Goal: Transaction & Acquisition: Book appointment/travel/reservation

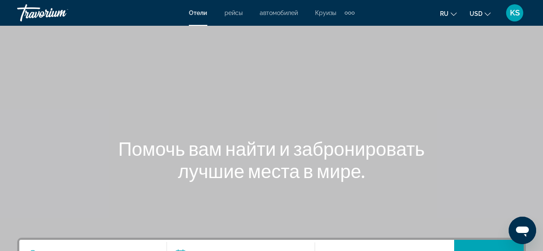
click at [0, 144] on div "Помочь вам найти и забронировать лучшие места в мире." at bounding box center [271, 159] width 543 height 45
click at [348, 15] on div "Extra navigation items" at bounding box center [350, 12] width 10 height 13
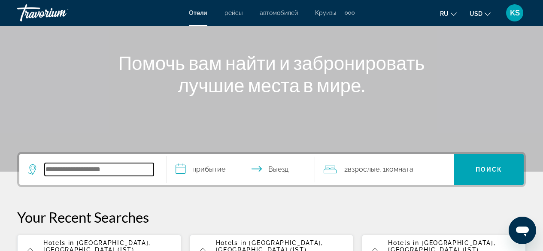
click at [95, 174] on input "Search widget" at bounding box center [99, 169] width 109 height 13
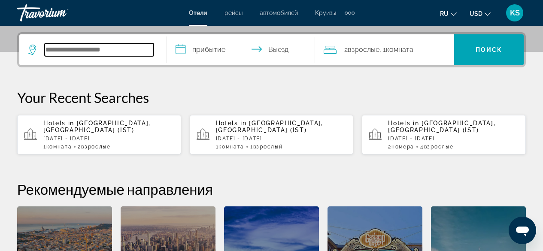
scroll to position [210, 0]
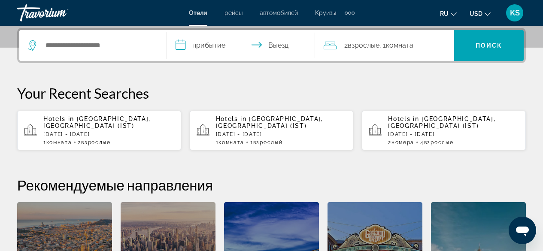
click at [0, 160] on div "**********" at bounding box center [271, 179] width 543 height 302
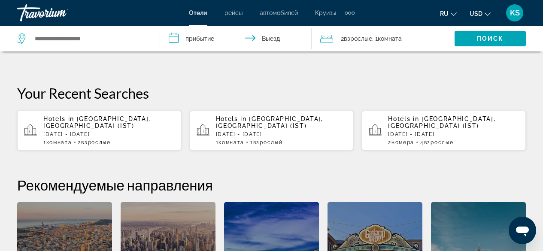
scroll to position [409, 0]
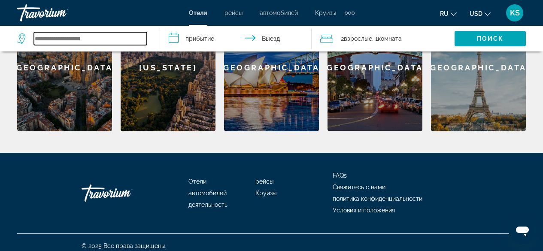
click at [89, 42] on input "Search widget" at bounding box center [90, 38] width 113 height 13
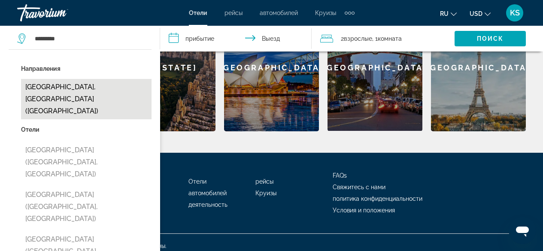
click at [82, 85] on button "[GEOGRAPHIC_DATA], [GEOGRAPHIC_DATA] ([GEOGRAPHIC_DATA])" at bounding box center [86, 99] width 131 height 40
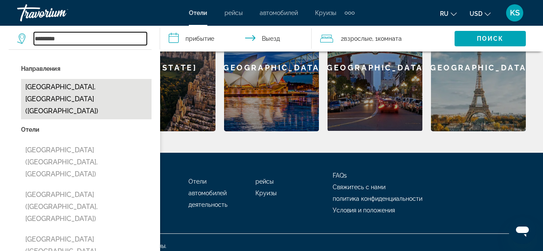
type input "**********"
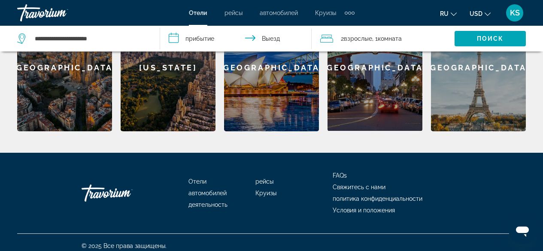
click at [175, 41] on input "**********" at bounding box center [237, 40] width 155 height 28
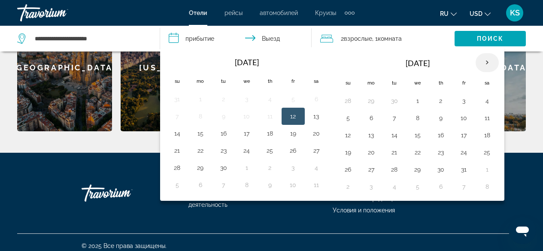
click at [485, 64] on th "Next month" at bounding box center [487, 62] width 23 height 19
drag, startPoint x: 349, startPoint y: 136, endPoint x: 397, endPoint y: 137, distance: 48.1
click at [349, 136] on button "9" at bounding box center [349, 135] width 14 height 12
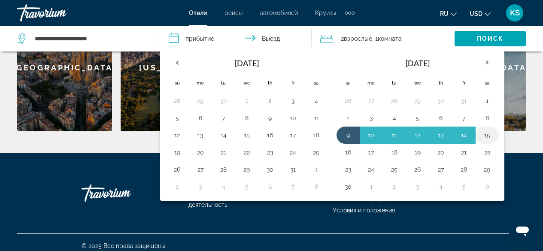
click at [489, 131] on button "15" at bounding box center [488, 135] width 14 height 12
type input "**********"
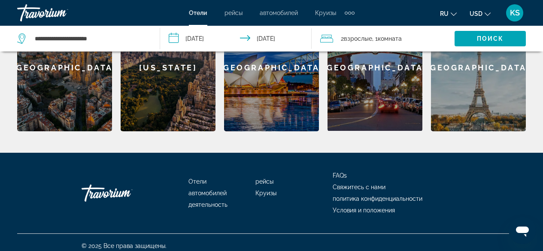
click at [324, 38] on icon "Travelers: 2 adults, 0 children" at bounding box center [326, 39] width 13 height 8
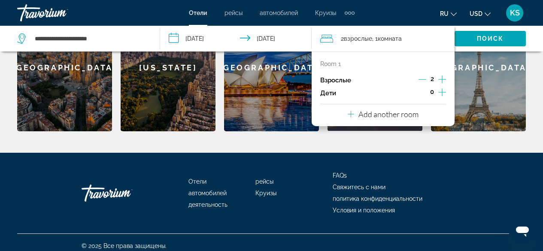
click at [350, 115] on icon "Travelers: 2 adults, 0 children" at bounding box center [351, 114] width 6 height 6
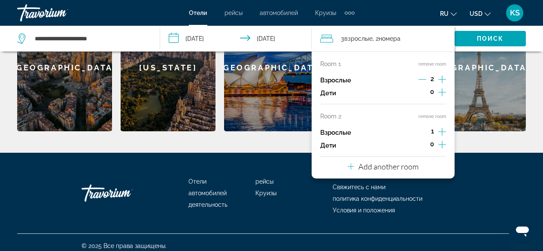
click at [346, 168] on div "Room 1 remove room Взрослые 2 Дети 0 Room 2 remove room Взрослые 1 Дети 0 Add a…" at bounding box center [383, 115] width 143 height 127
click at [351, 168] on icon "Travelers: 3 adults, 0 children" at bounding box center [351, 167] width 6 height 10
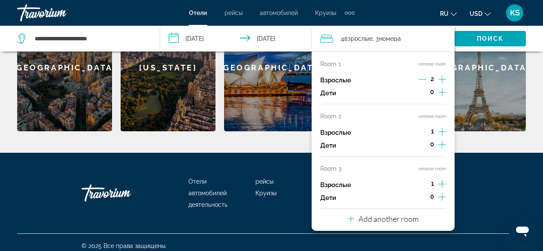
click at [351, 223] on icon "Travelers: 4 adults, 0 children" at bounding box center [351, 219] width 6 height 10
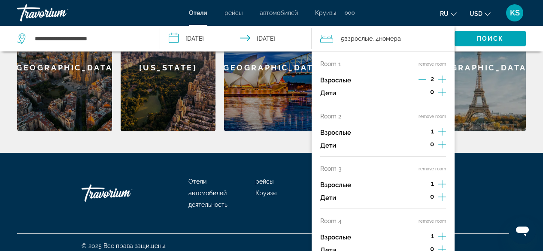
click at [436, 220] on button "remove room" at bounding box center [432, 222] width 27 height 6
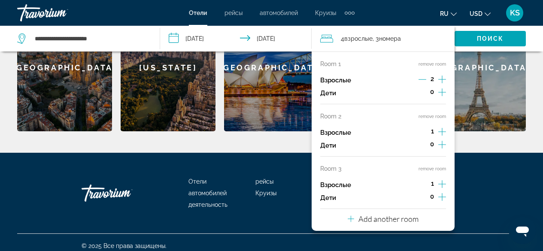
click at [433, 168] on button "remove room" at bounding box center [432, 169] width 27 height 6
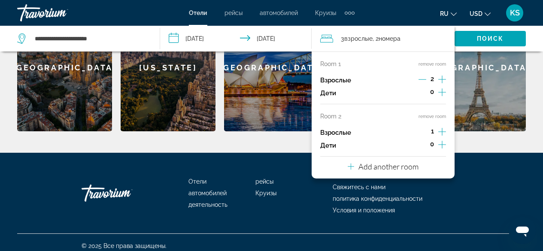
click at [440, 114] on button "remove room" at bounding box center [432, 117] width 27 height 6
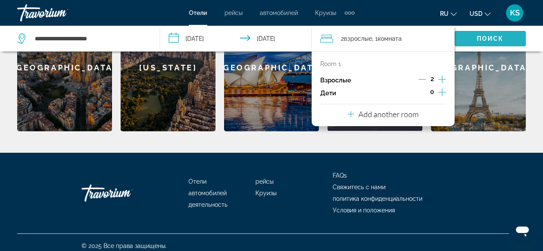
click at [496, 40] on span "Поиск" at bounding box center [490, 38] width 27 height 7
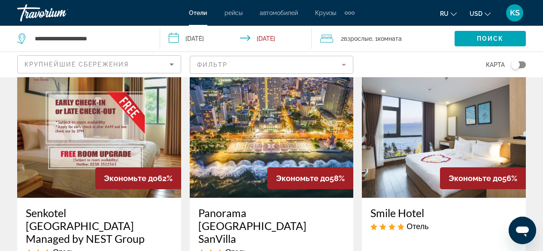
scroll to position [247, 0]
